Goal: Task Accomplishment & Management: Use online tool/utility

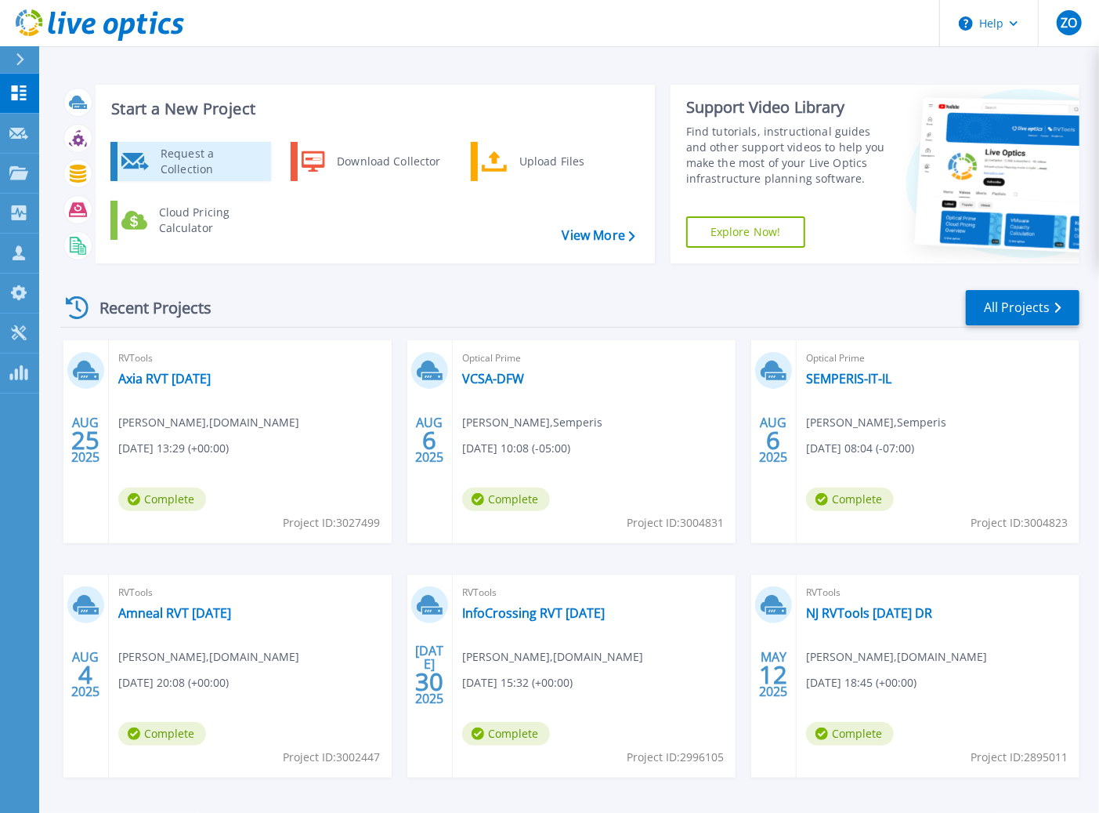
drag, startPoint x: 232, startPoint y: 163, endPoint x: 534, endPoint y: 158, distance: 302.5
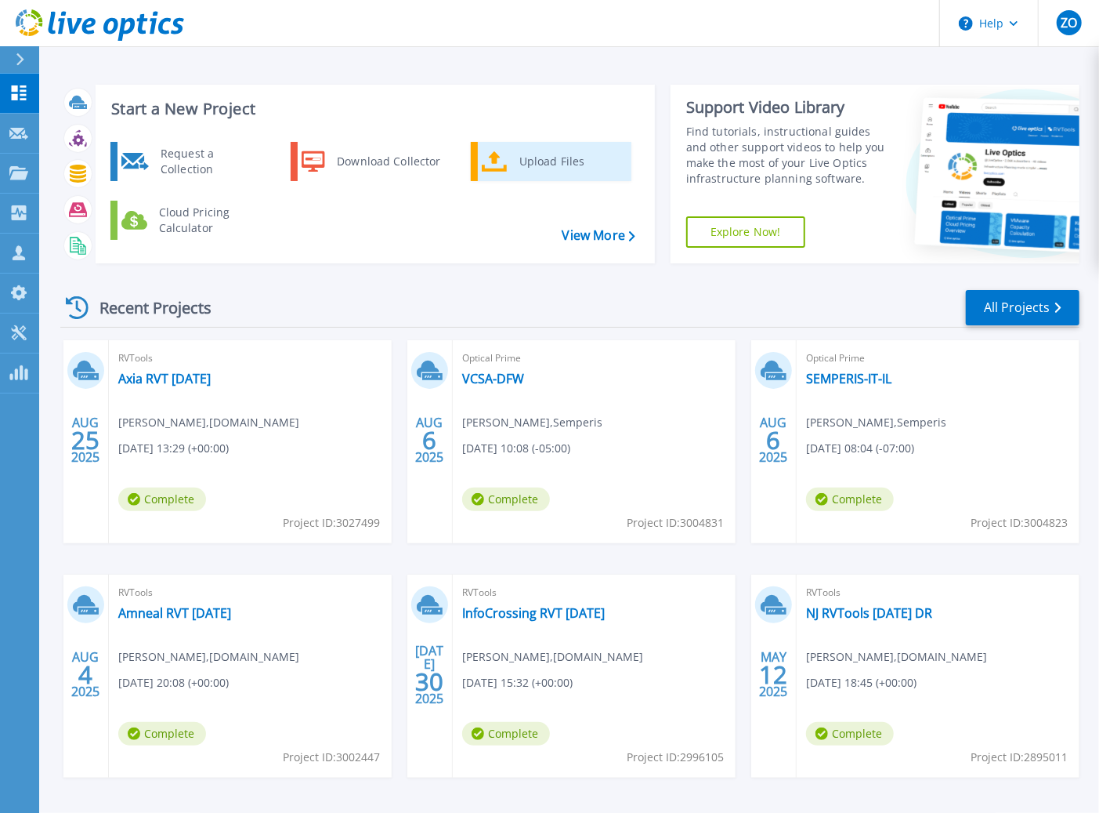
click at [534, 158] on div "Upload Files" at bounding box center [570, 161] width 116 height 31
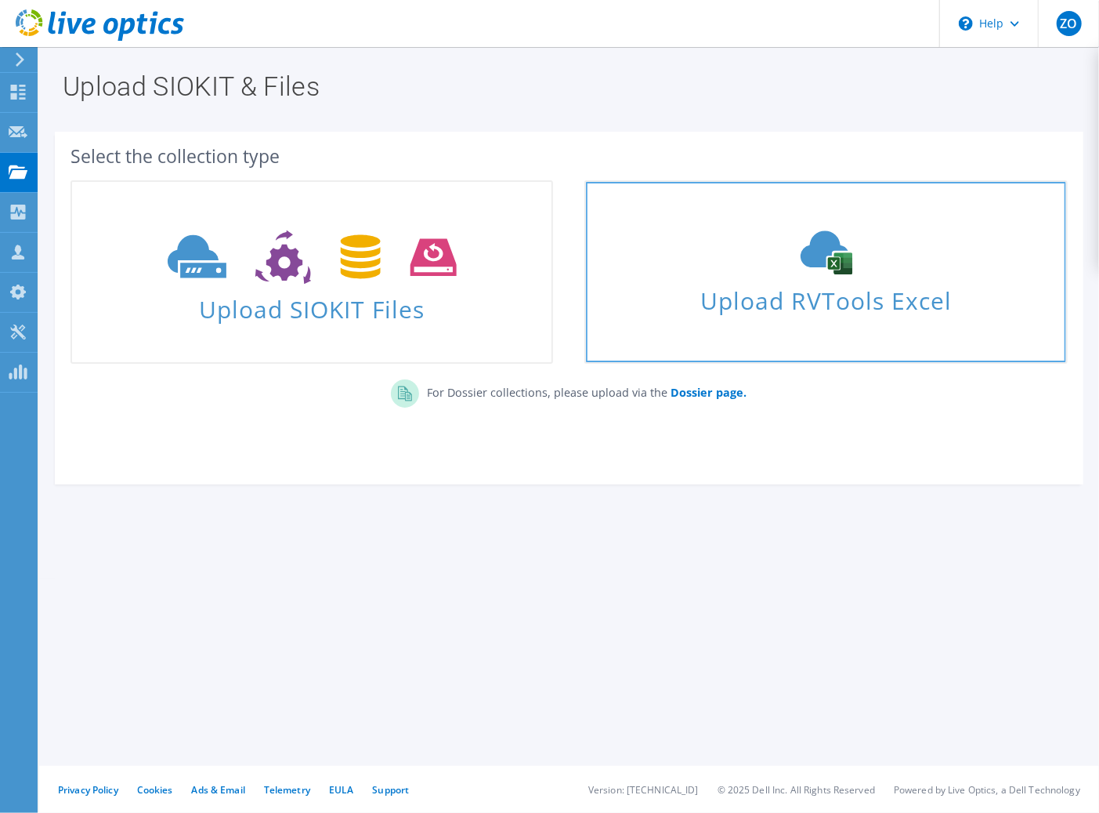
click at [755, 233] on icon at bounding box center [826, 252] width 235 height 44
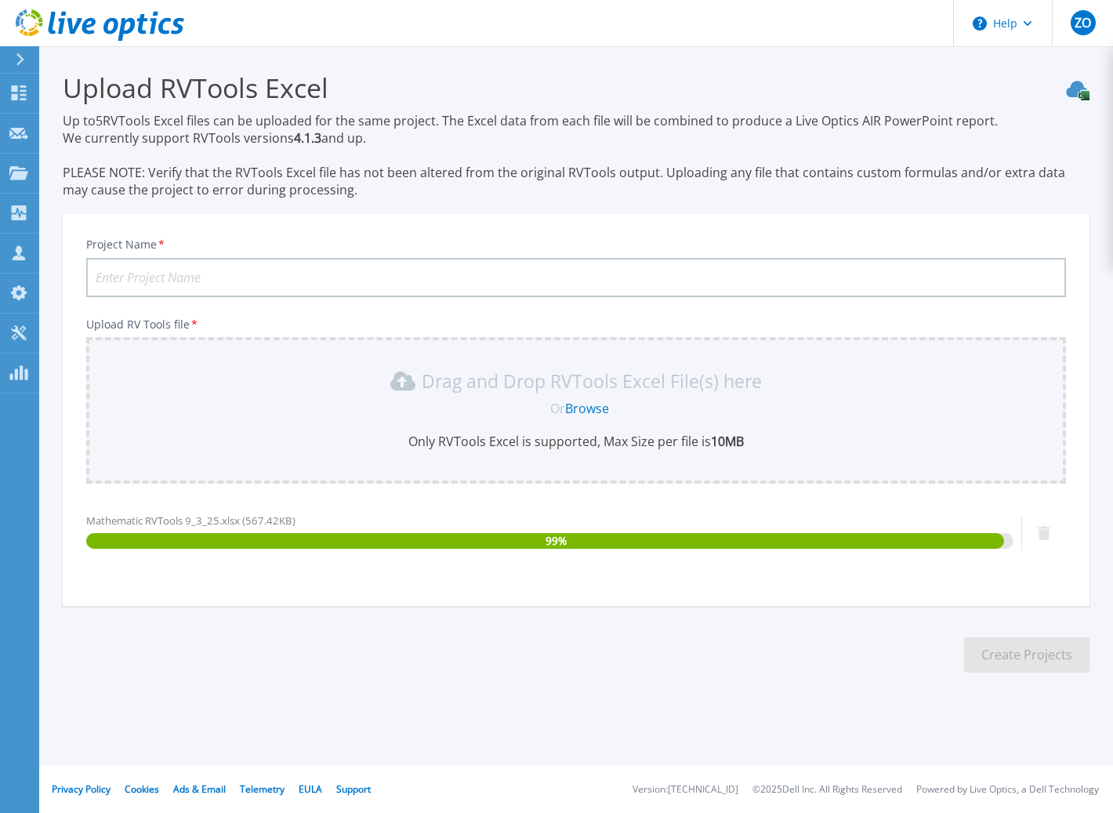
click at [173, 270] on input "Project Name *" at bounding box center [575, 277] width 979 height 39
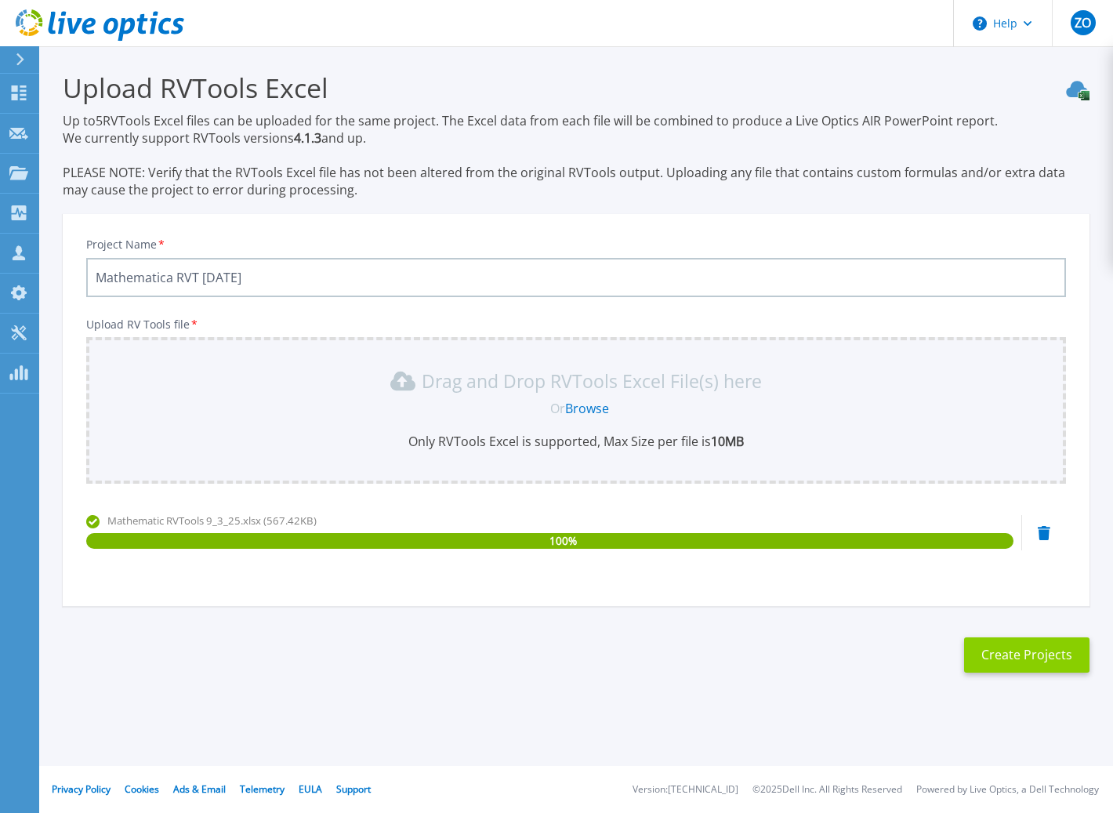
type input "Mathematica RVT [DATE]"
click at [1012, 663] on button "Create Projects" at bounding box center [1026, 654] width 125 height 35
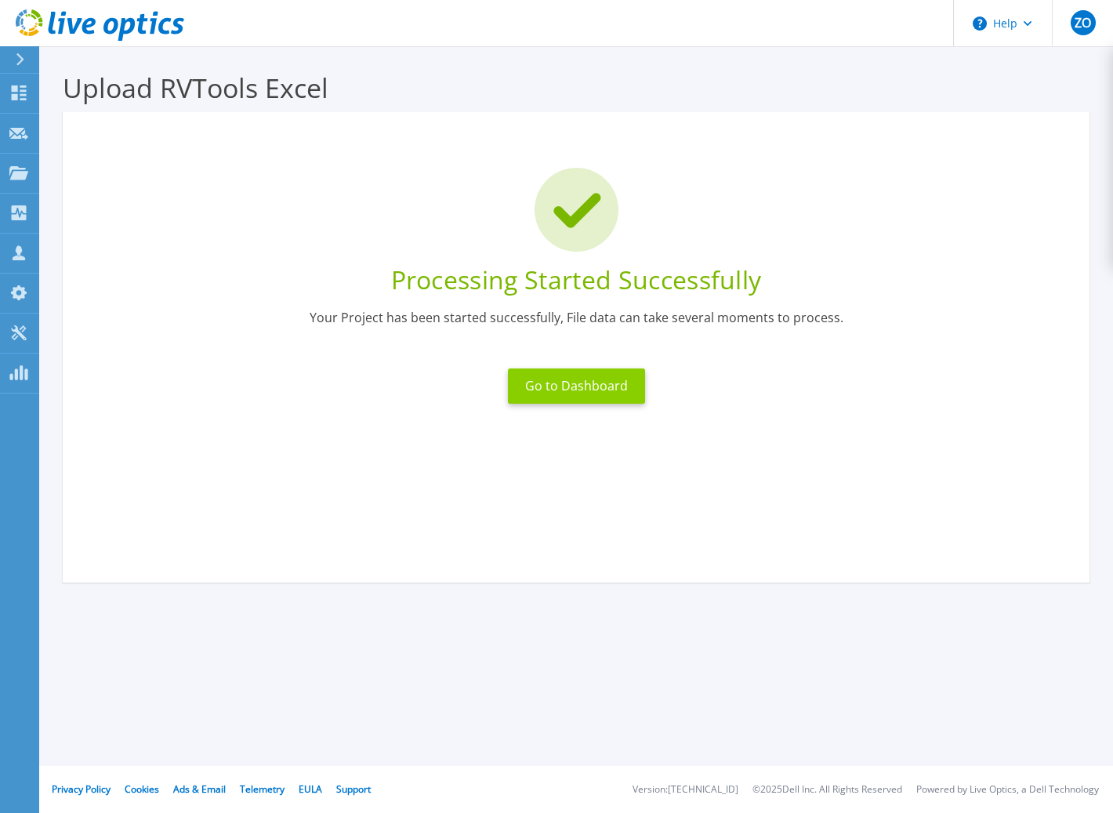
click at [621, 388] on button "Go to Dashboard" at bounding box center [576, 385] width 137 height 35
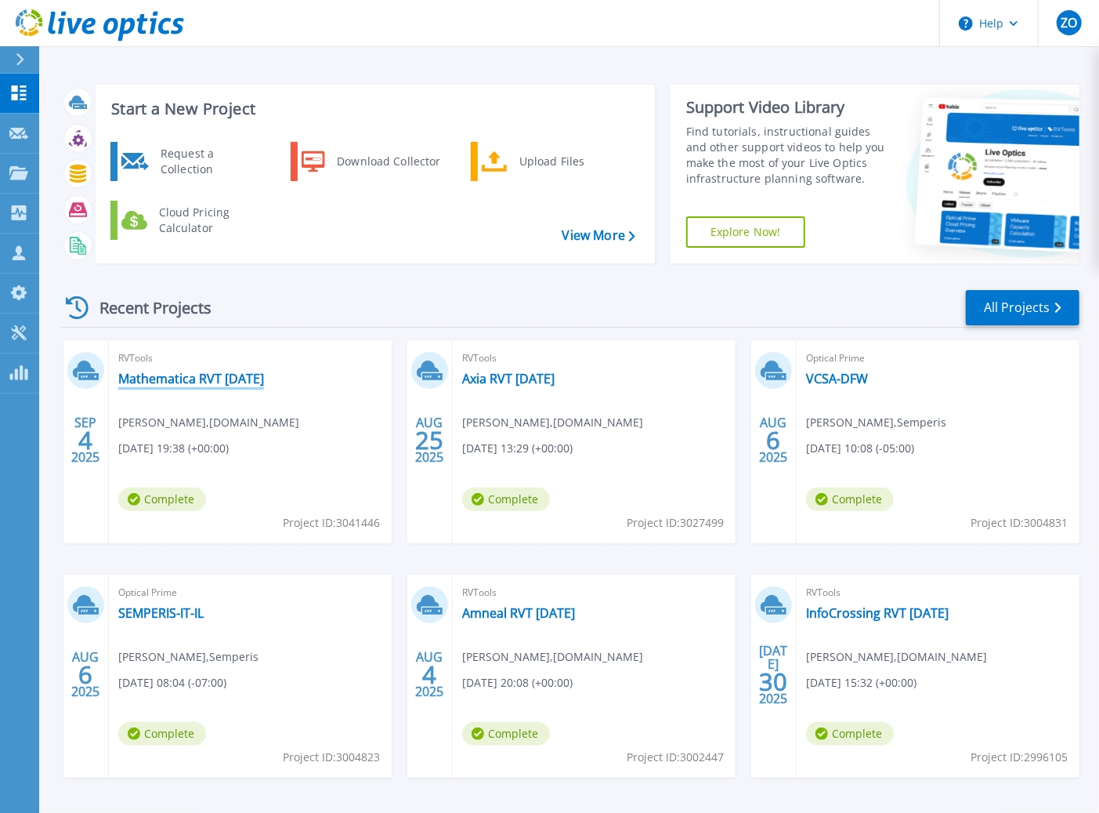
click at [233, 382] on link "Mathematica RVT 9-4-25" at bounding box center [191, 379] width 146 height 16
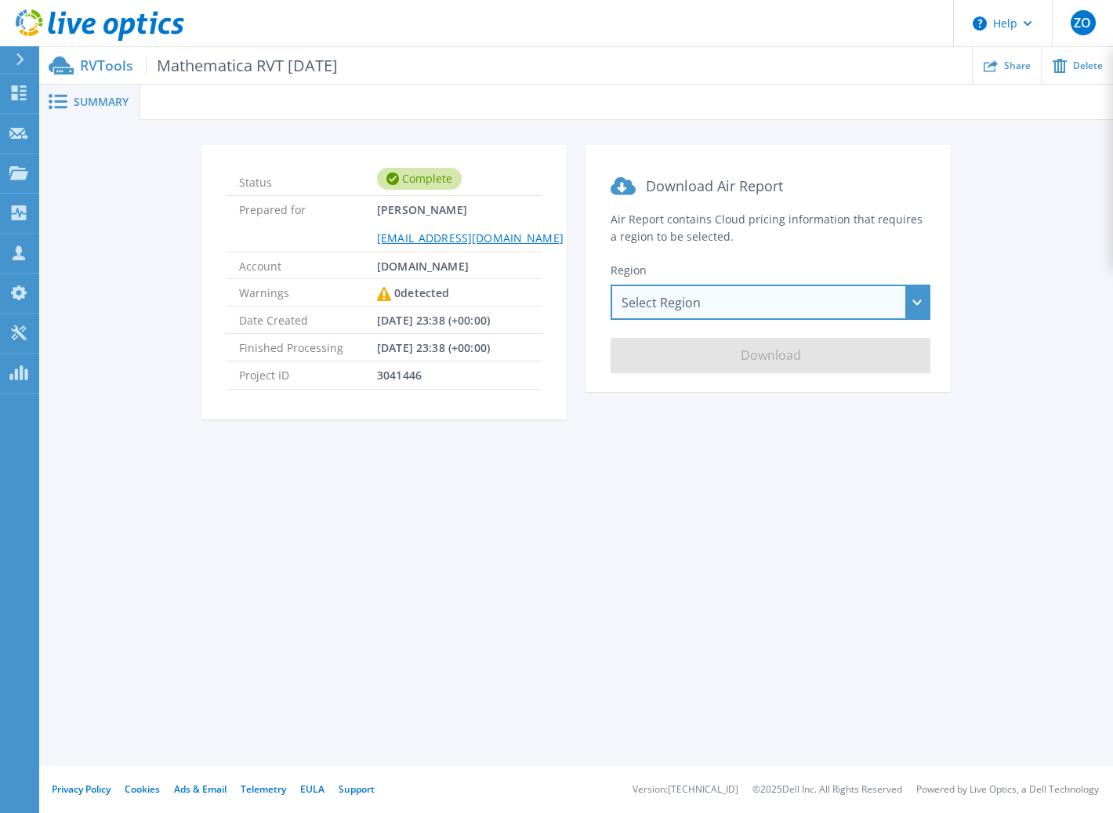
click at [702, 312] on div "Select Region [GEOGRAPHIC_DATA] ([GEOGRAPHIC_DATA]) [GEOGRAPHIC_DATA] ([GEOGRAP…" at bounding box center [770, 301] width 320 height 35
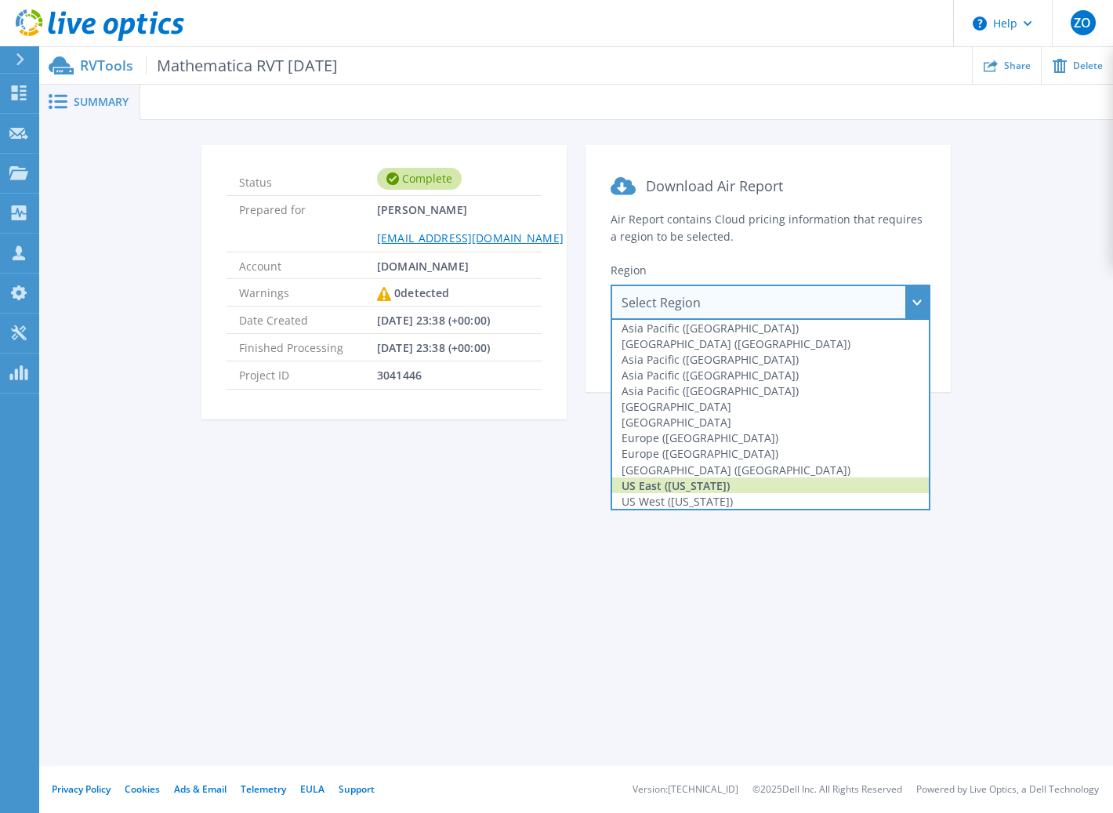
click at [728, 483] on div "US East ([US_STATE])" at bounding box center [770, 485] width 317 height 16
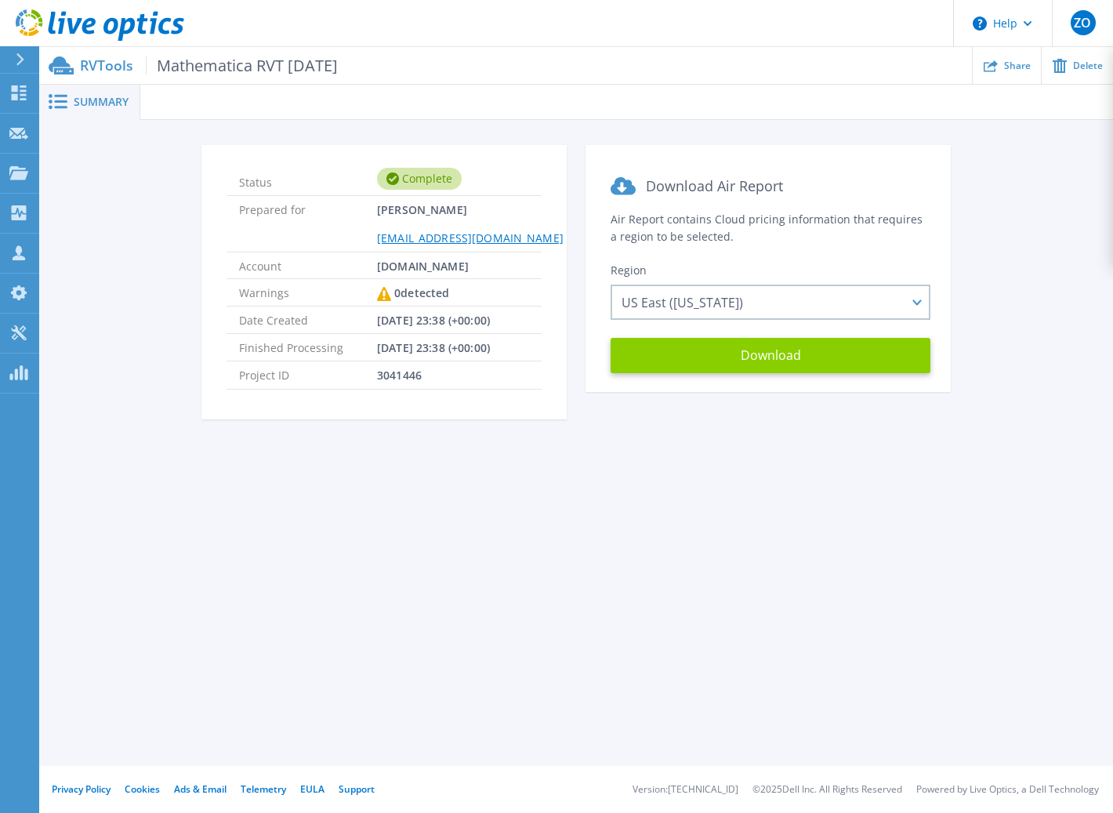
click at [738, 353] on button "Download" at bounding box center [770, 355] width 320 height 35
